Goal: Task Accomplishment & Management: Manage account settings

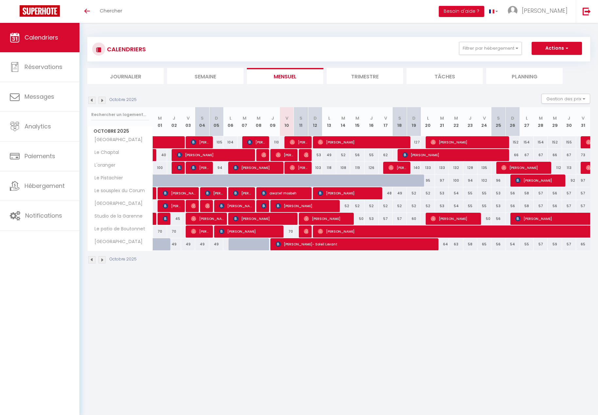
click at [252, 100] on div "Octobre 2025 Gestion des prix Nb Nuits minimum Règles Disponibilité" at bounding box center [338, 100] width 503 height 13
click at [290, 232] on img at bounding box center [292, 231] width 5 height 5
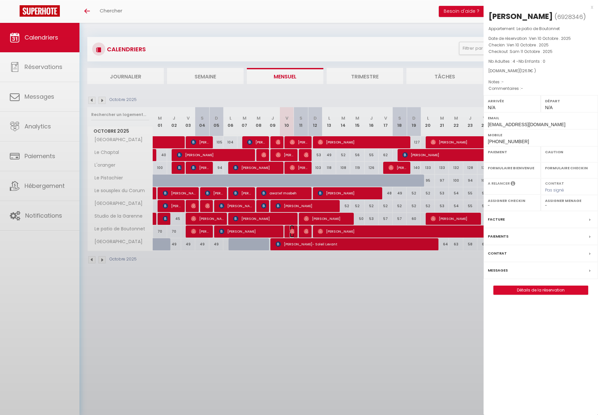
select select "OK"
select select "0"
select select "1"
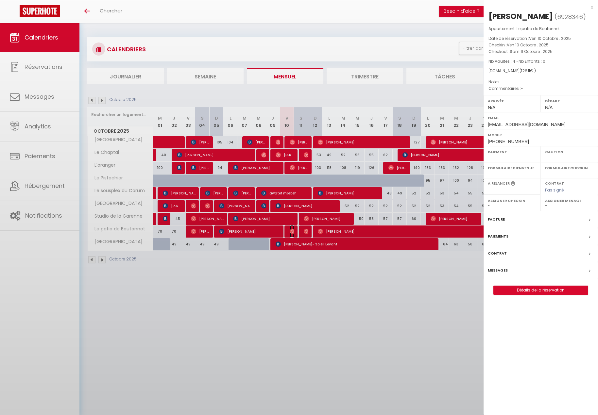
select select
select select "52974"
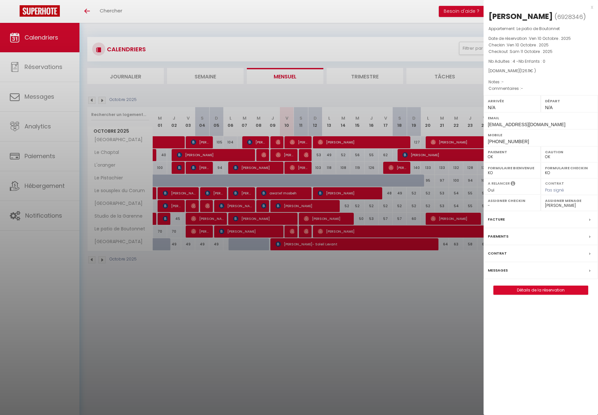
click at [327, 309] on div at bounding box center [299, 207] width 598 height 415
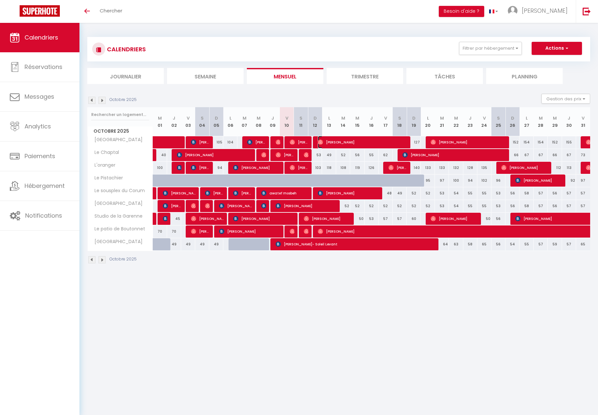
click at [343, 139] on span "[PERSON_NAME]" at bounding box center [362, 142] width 89 height 12
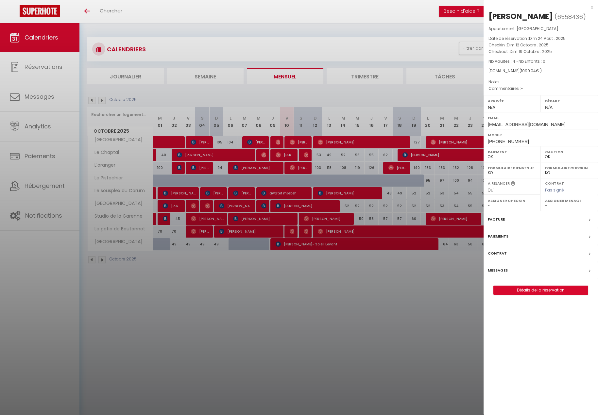
click at [449, 141] on div at bounding box center [299, 207] width 598 height 415
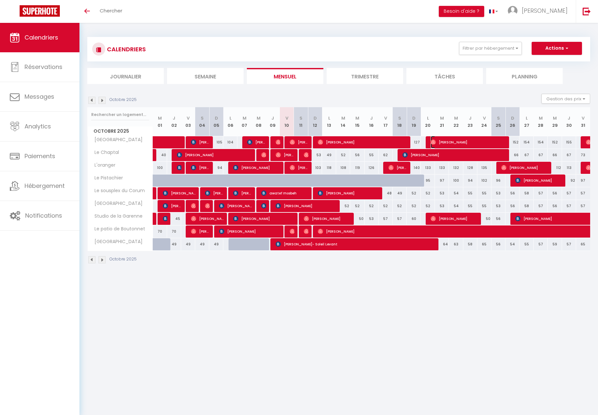
click at [444, 142] on span "[PERSON_NAME]" at bounding box center [468, 142] width 75 height 12
select select "52974"
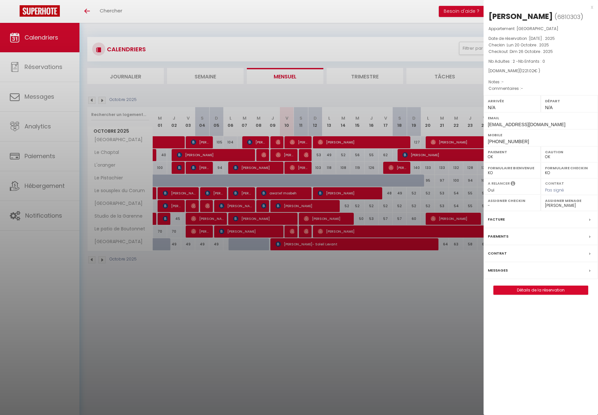
click at [326, 301] on div at bounding box center [299, 207] width 598 height 415
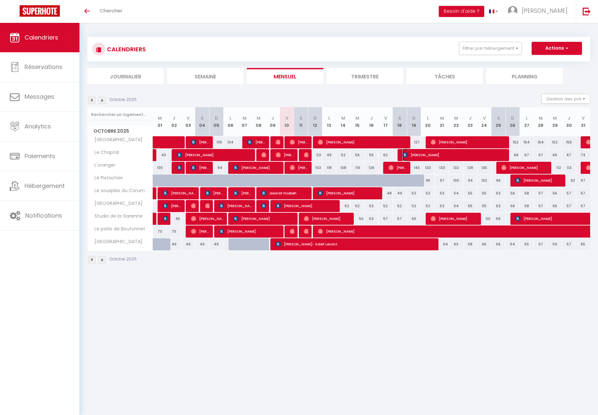
click at [431, 156] on span "[PERSON_NAME]" at bounding box center [453, 155] width 103 height 12
select select "KO"
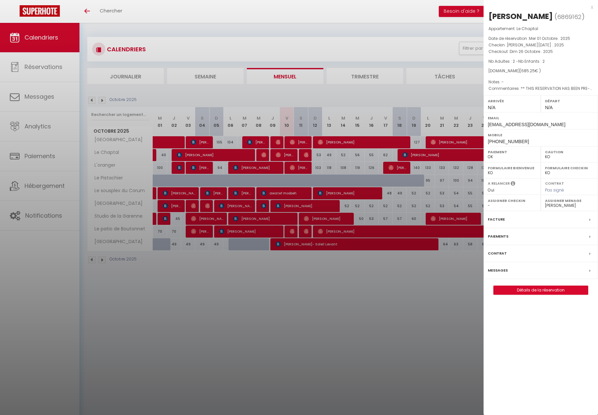
click at [368, 255] on div at bounding box center [299, 207] width 598 height 415
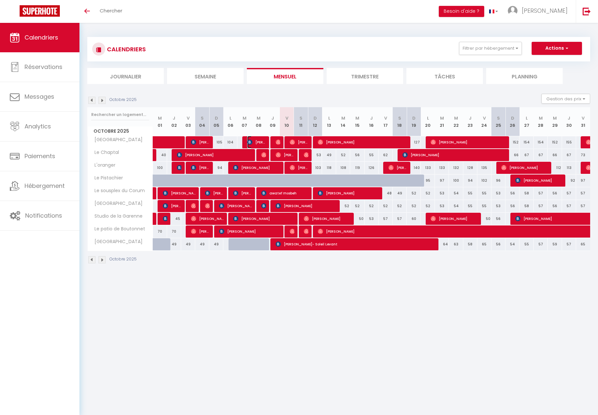
click at [252, 140] on img at bounding box center [249, 142] width 5 height 5
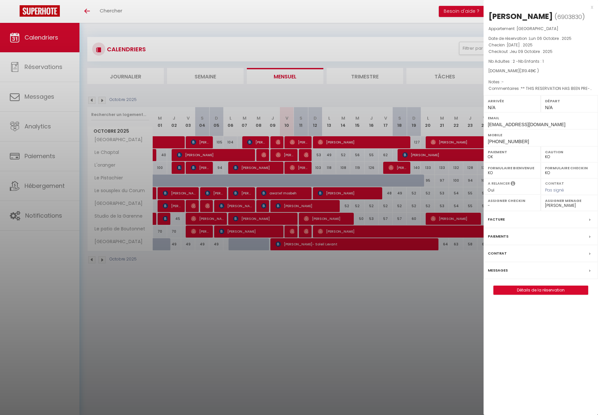
click at [261, 246] on div at bounding box center [299, 207] width 598 height 415
